Goal: Find specific page/section: Find specific page/section

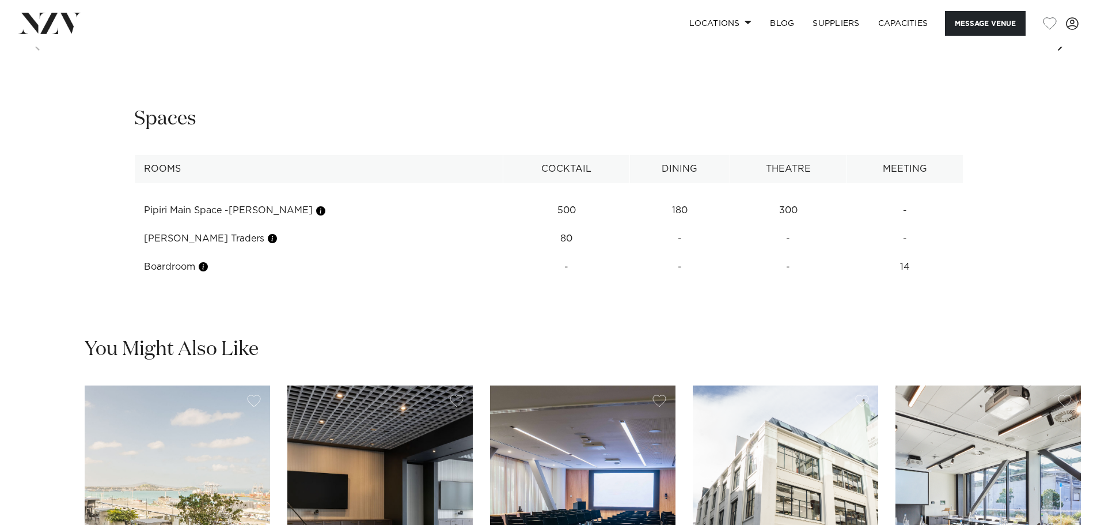
scroll to position [1497, 0]
drag, startPoint x: 642, startPoint y: 206, endPoint x: 689, endPoint y: 207, distance: 46.7
click at [689, 207] on td "180" at bounding box center [679, 210] width 100 height 28
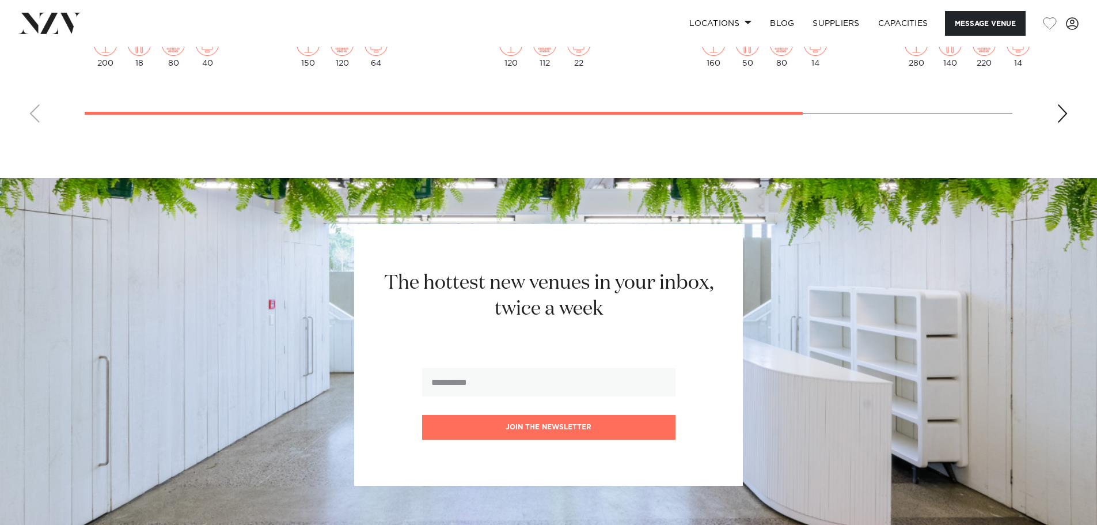
scroll to position [2188, 0]
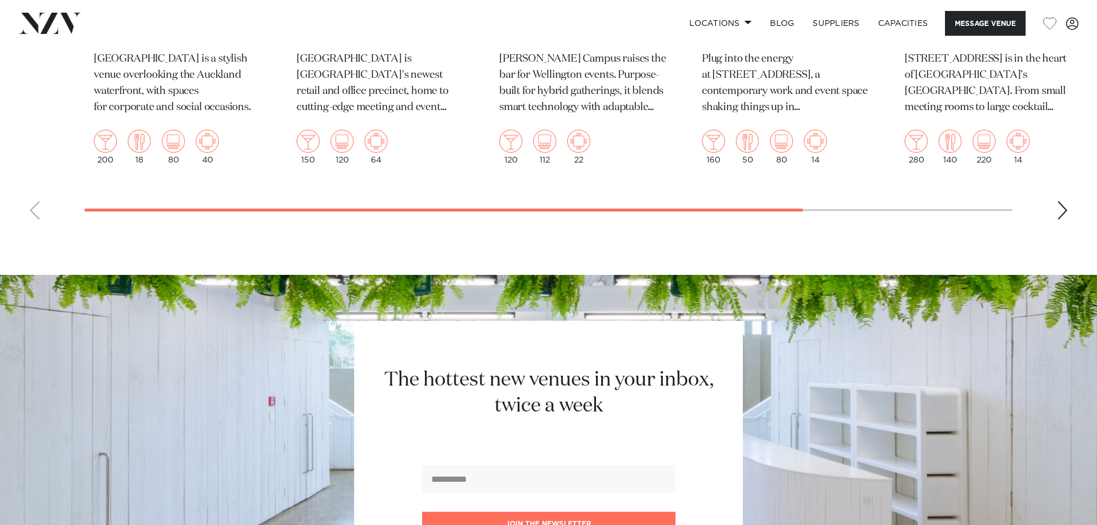
click at [1068, 206] on div "Next slide" at bounding box center [1063, 210] width 12 height 18
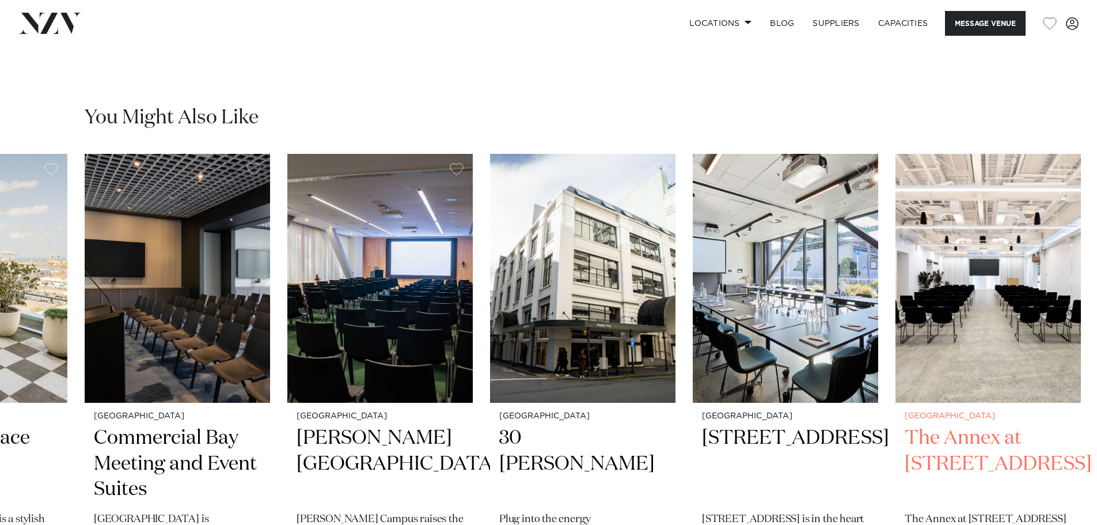
scroll to position [1728, 0]
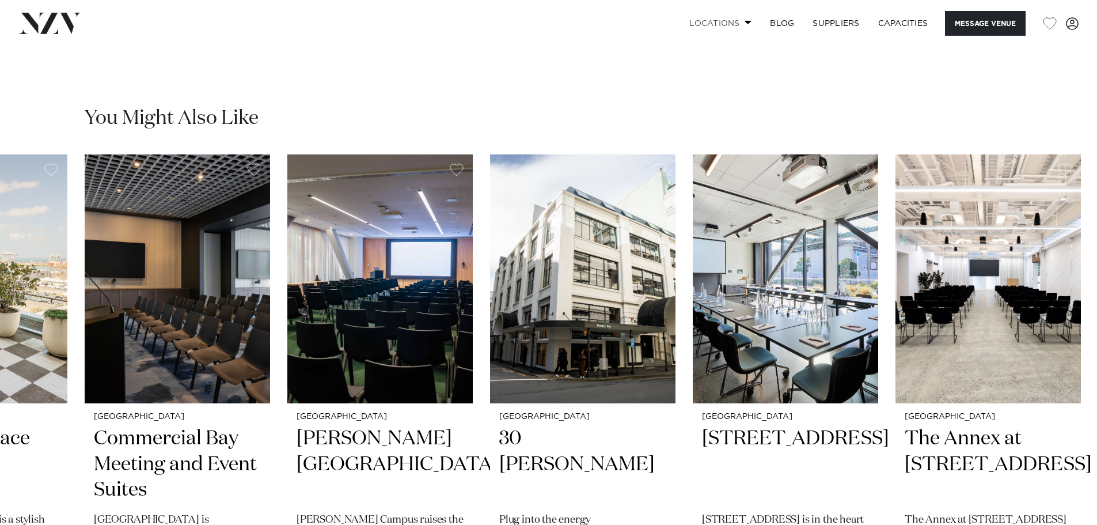
click at [737, 24] on link "Locations" at bounding box center [720, 23] width 81 height 25
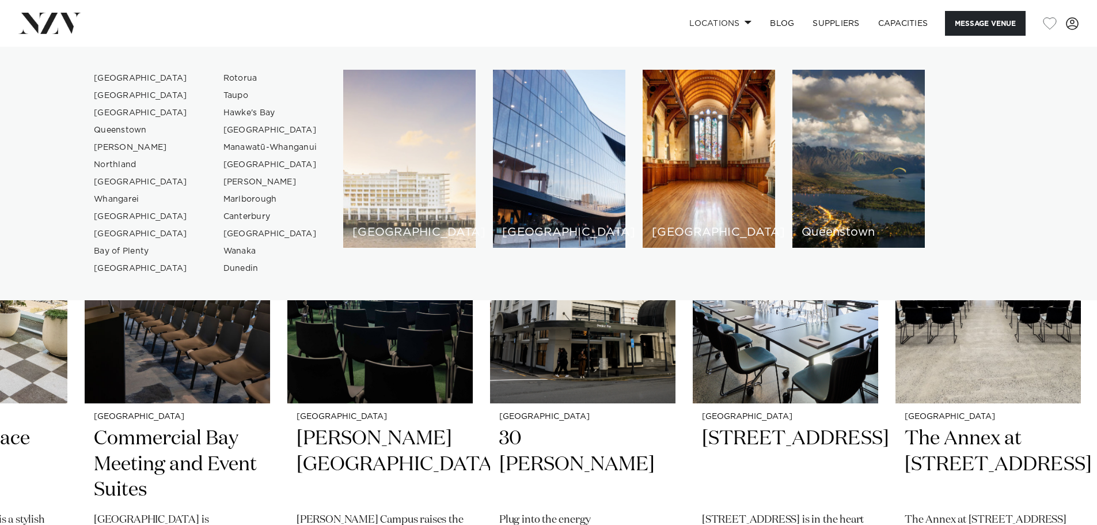
click at [387, 231] on h6 "[GEOGRAPHIC_DATA]" at bounding box center [409, 232] width 114 height 12
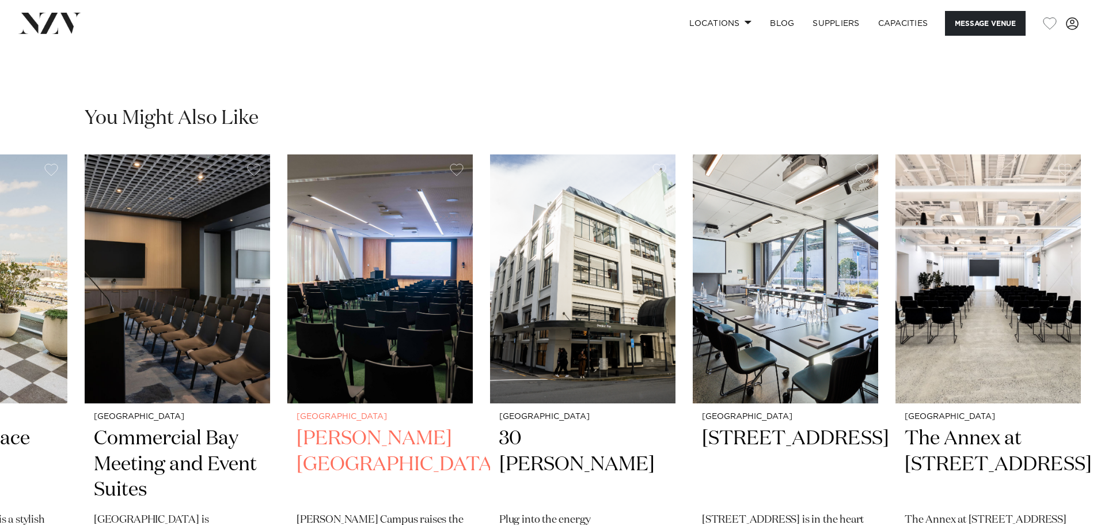
scroll to position [1724, 0]
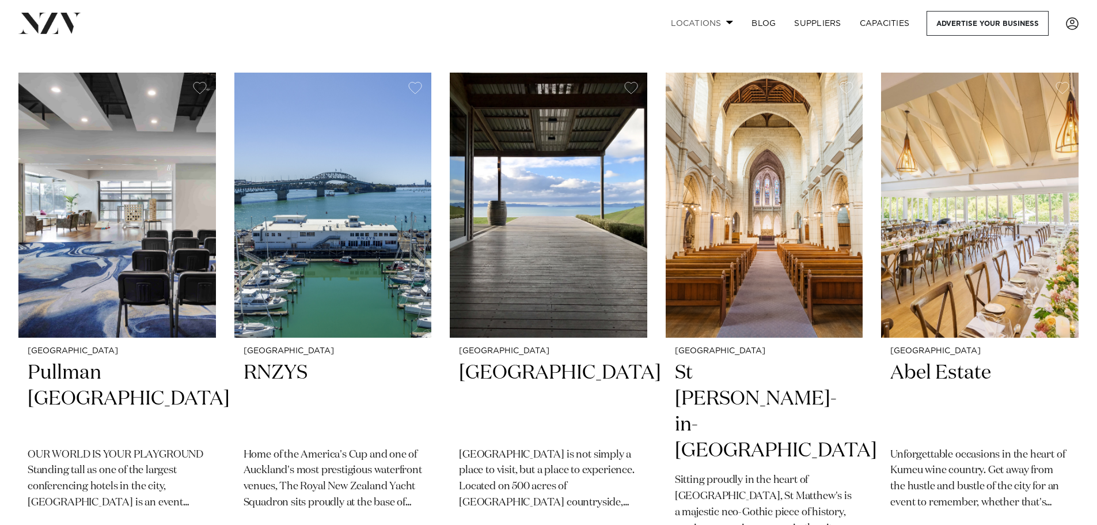
scroll to position [461, 0]
